Goal: Task Accomplishment & Management: Use online tool/utility

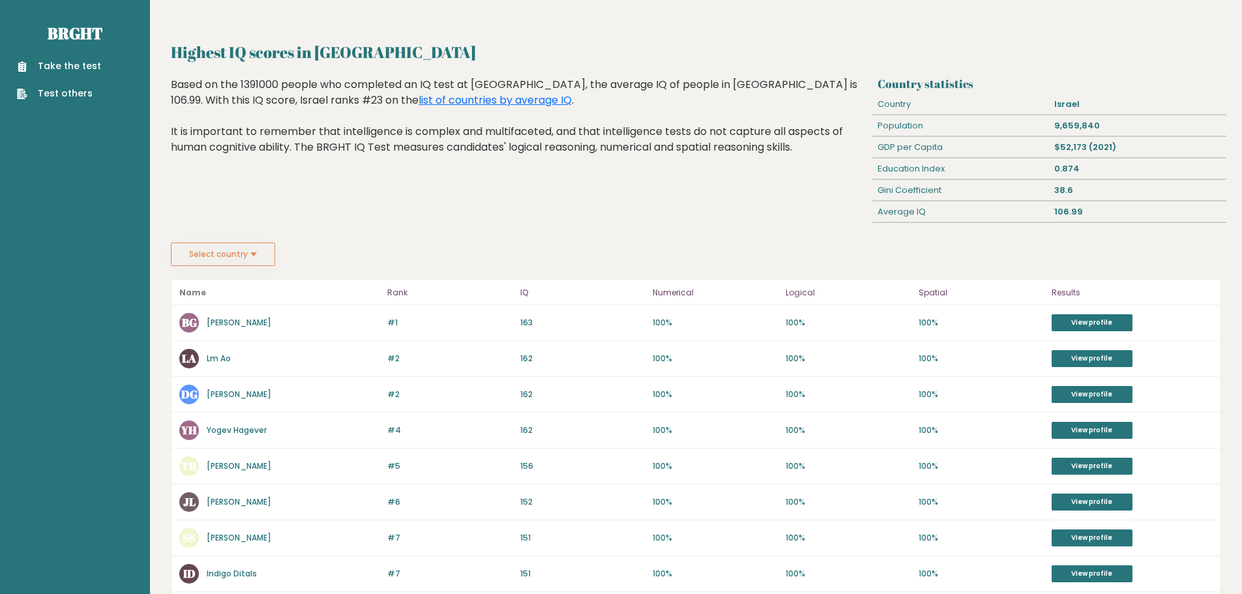
click at [100, 64] on ul "Take the test Test others" at bounding box center [58, 79] width 97 height 41
click at [84, 62] on link "Take the test" at bounding box center [59, 66] width 84 height 14
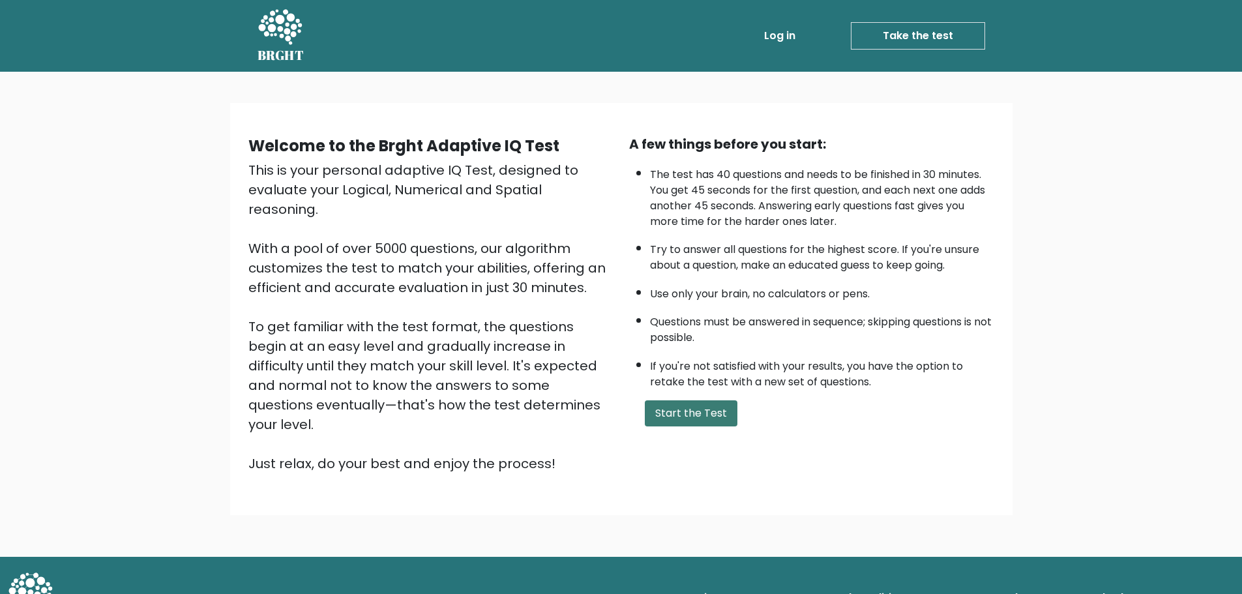
click at [723, 414] on button "Start the Test" at bounding box center [691, 413] width 93 height 26
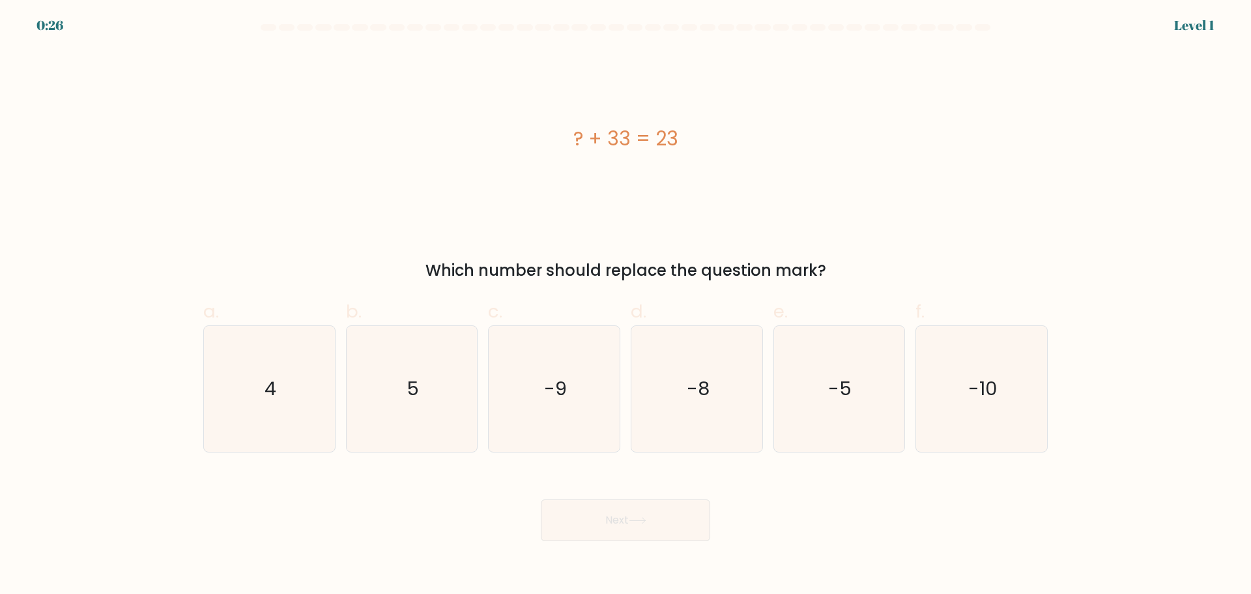
drag, startPoint x: 976, startPoint y: 348, endPoint x: 765, endPoint y: 472, distance: 244.2
click at [975, 346] on icon "-10" at bounding box center [982, 389] width 126 height 126
click at [626, 306] on input "f. -10" at bounding box center [626, 301] width 1 height 8
radio input "true"
click at [703, 511] on button "Next" at bounding box center [625, 520] width 169 height 42
